Goal: Task Accomplishment & Management: Manage account settings

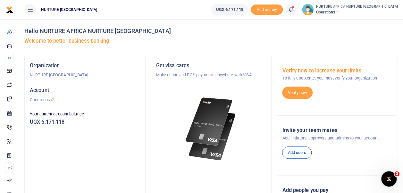
click at [295, 11] on icon at bounding box center [291, 9] width 6 height 7
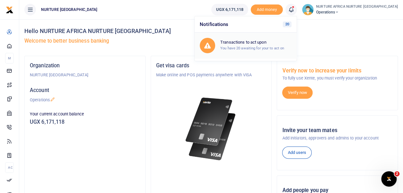
click at [283, 46] on small "You have 20 awaiting for your to act on" at bounding box center [253, 48] width 64 height 4
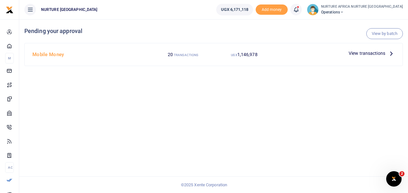
click at [360, 53] on span "View transactions" at bounding box center [367, 53] width 37 height 7
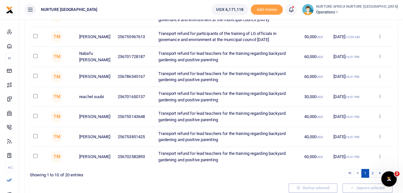
scroll to position [160, 0]
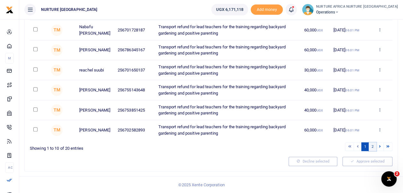
click at [374, 145] on link "2" at bounding box center [373, 147] width 8 height 9
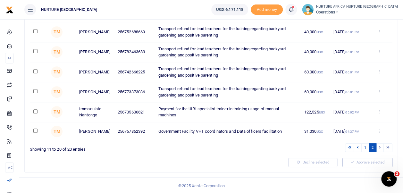
click at [37, 110] on input "checkbox" at bounding box center [35, 111] width 4 height 4
checkbox input "true"
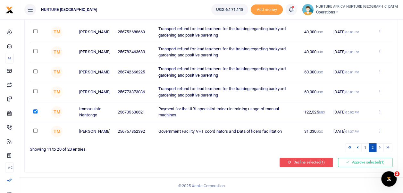
click at [317, 163] on button "Decline selected (1)" at bounding box center [306, 162] width 53 height 9
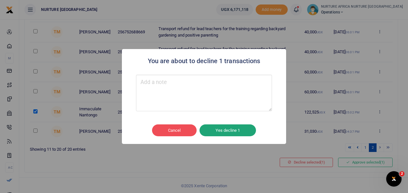
click at [244, 132] on button "Yes decline 1" at bounding box center [228, 131] width 56 height 12
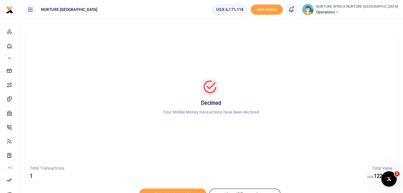
click at [295, 11] on icon at bounding box center [291, 9] width 6 height 7
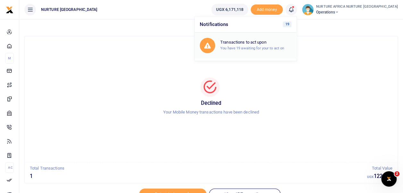
click at [279, 43] on h6 "Transactions to act upon" at bounding box center [256, 42] width 71 height 5
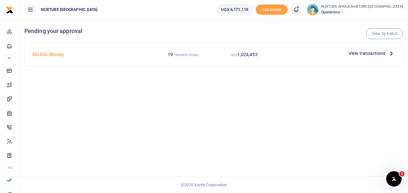
click at [367, 51] on span "View transactions" at bounding box center [367, 53] width 37 height 7
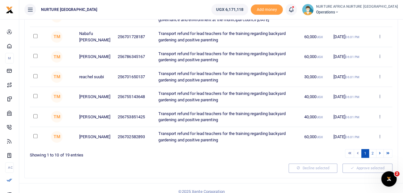
scroll to position [153, 0]
click at [374, 153] on link "2" at bounding box center [373, 153] width 8 height 9
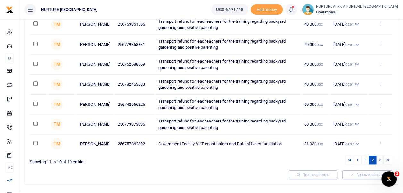
scroll to position [140, 0]
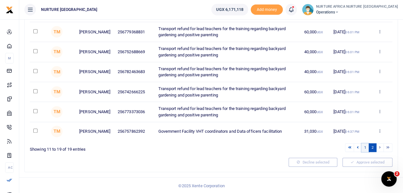
click at [366, 147] on link "1" at bounding box center [366, 147] width 8 height 9
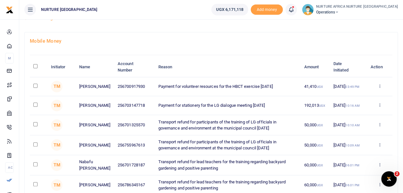
scroll to position [24, 0]
click at [332, 114] on td "13 Oct 2025 10:16 AM" at bounding box center [348, 106] width 37 height 19
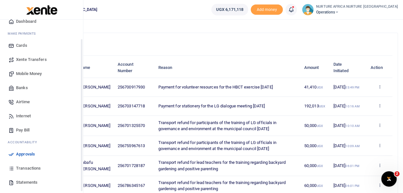
drag, startPoint x: 82, startPoint y: 157, endPoint x: 82, endPoint y: 178, distance: 20.2
click at [82, 178] on div "Start Dashboard M ake Payments Cards Xente Transfers Mobile Money Banks Airtime…" at bounding box center [41, 116] width 83 height 193
click at [37, 165] on span "Transactions" at bounding box center [28, 168] width 25 height 6
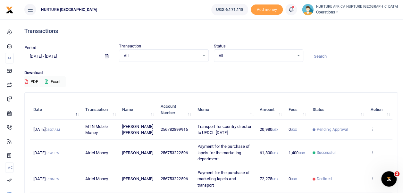
click at [205, 55] on div "All Select an option..." at bounding box center [163, 55] width 89 height 7
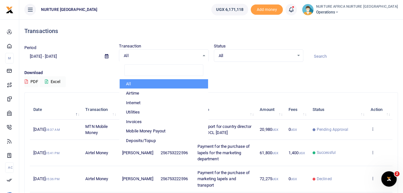
click at [260, 78] on div "Download PDF Excel" at bounding box center [211, 79] width 374 height 18
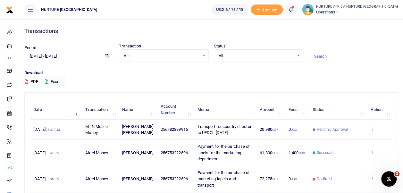
click at [205, 56] on div "All Select an option..." at bounding box center [163, 55] width 89 height 7
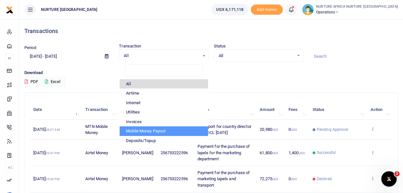
click at [186, 130] on li "Mobile Money Payout" at bounding box center [164, 131] width 88 height 10
select select "PAYOUT"
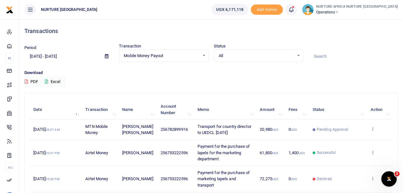
click at [299, 55] on div "All Select an option..." at bounding box center [258, 55] width 89 height 7
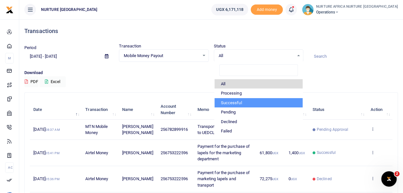
click at [252, 101] on li "Successful" at bounding box center [259, 103] width 88 height 10
select select "COMMITTED"
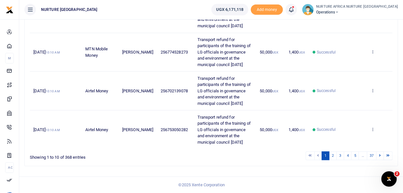
scroll to position [300, 0]
click at [334, 154] on link "2" at bounding box center [333, 156] width 8 height 9
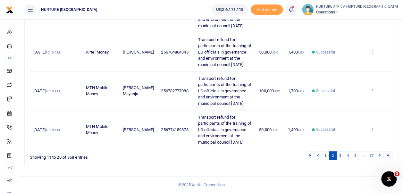
scroll to position [419, 0]
click at [342, 155] on link "3" at bounding box center [341, 156] width 8 height 9
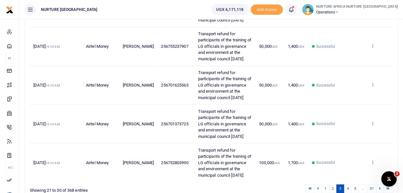
scroll to position [357, 0]
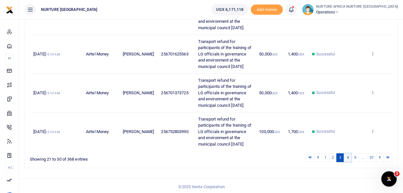
click at [351, 155] on link "4" at bounding box center [348, 157] width 8 height 9
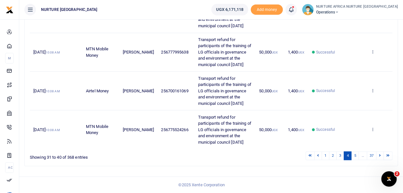
scroll to position [419, 0]
click at [356, 156] on link "5" at bounding box center [355, 156] width 8 height 9
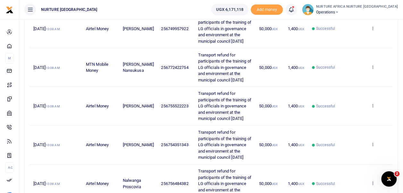
scroll to position [103, 0]
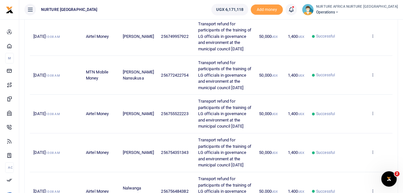
click at [295, 10] on span at bounding box center [295, 10] width 0 height 0
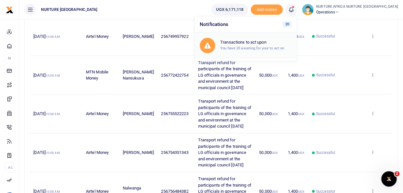
click at [279, 44] on h6 "Transactions to act upon" at bounding box center [256, 42] width 71 height 5
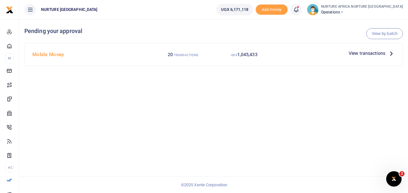
click at [361, 53] on span "View transactions" at bounding box center [367, 53] width 37 height 7
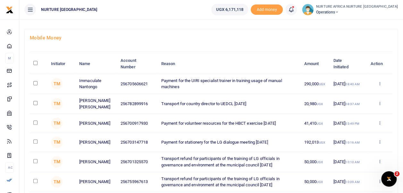
scroll to position [28, 0]
click at [35, 162] on input "checkbox" at bounding box center [35, 161] width 4 height 4
checkbox input "true"
click at [36, 102] on input "checkbox" at bounding box center [35, 103] width 4 height 4
checkbox input "true"
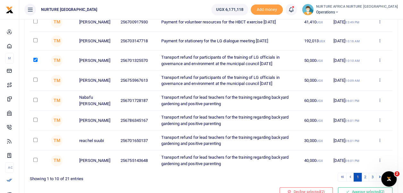
scroll to position [160, 0]
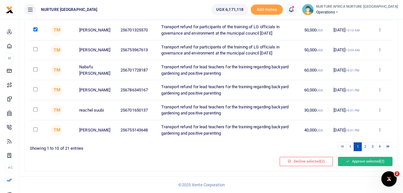
click at [365, 160] on button "Approve selected (2)" at bounding box center [365, 161] width 55 height 9
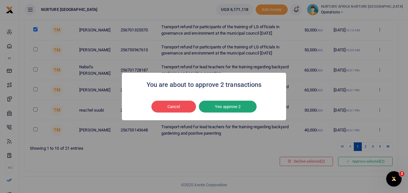
click at [232, 106] on button "Yes approve 2" at bounding box center [228, 107] width 58 height 12
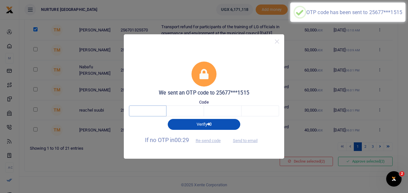
click at [140, 111] on input "text" at bounding box center [148, 111] width 38 height 11
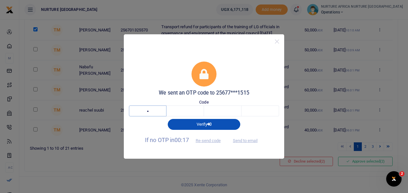
type input "9"
type input "7"
type input "9"
type input "0"
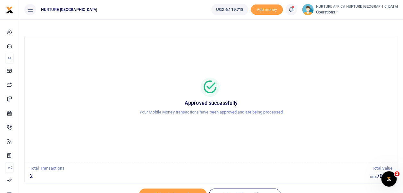
click at [295, 8] on icon at bounding box center [291, 9] width 6 height 7
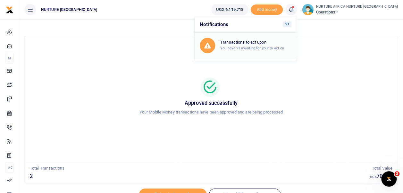
click at [270, 47] on small "You have 21 awaiting for your to act on" at bounding box center [253, 48] width 64 height 4
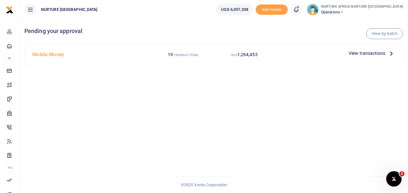
click at [277, 20] on div "View by batch Pending your approval" at bounding box center [213, 31] width 379 height 24
click at [299, 9] on icon at bounding box center [296, 9] width 6 height 7
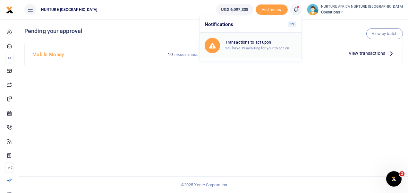
click at [279, 48] on small "You have 19 awaiting for your to act on" at bounding box center [257, 48] width 64 height 4
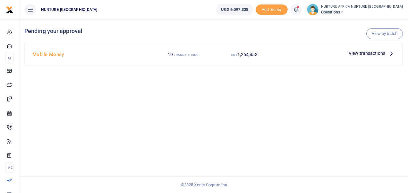
click at [359, 53] on span "View transactions" at bounding box center [367, 53] width 37 height 7
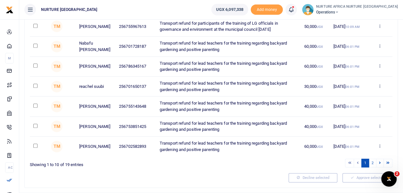
scroll to position [144, 0]
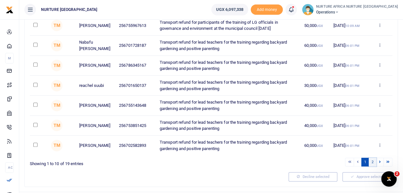
click at [374, 163] on link "2" at bounding box center [373, 162] width 8 height 9
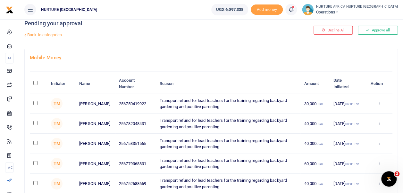
scroll to position [0, 0]
